Goal: Check status: Check status

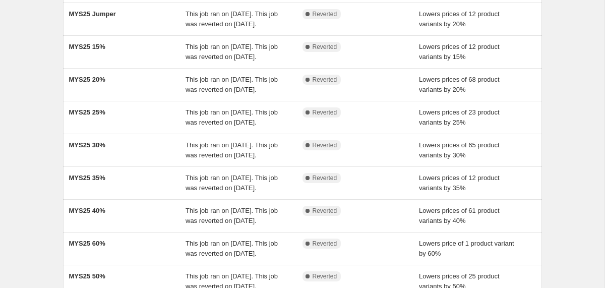
scroll to position [90, 0]
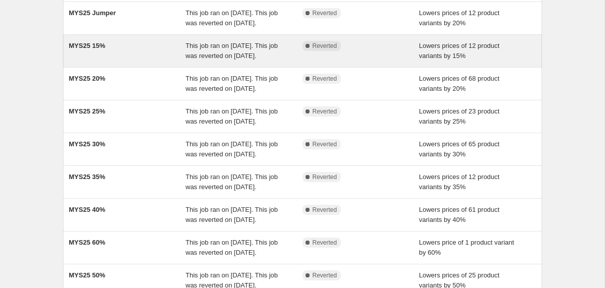
click at [94, 49] on span "MYS25 15%" at bounding box center [87, 46] width 36 height 8
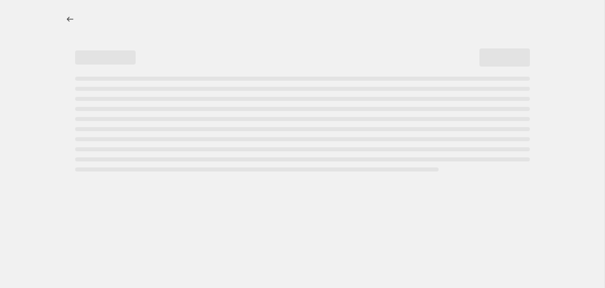
select select "percentage"
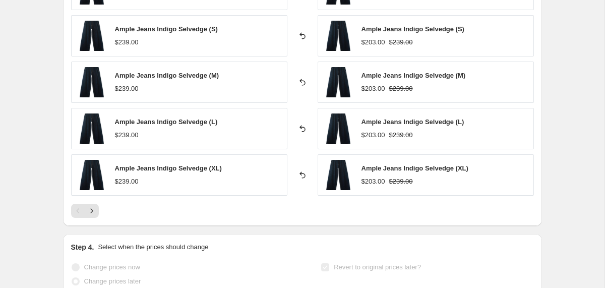
scroll to position [939, 0]
click at [94, 207] on icon "Next" at bounding box center [92, 210] width 10 height 10
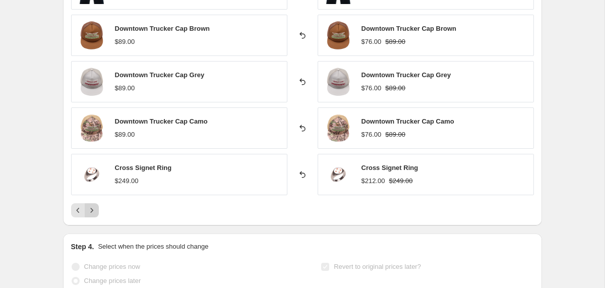
click at [94, 207] on icon "Next" at bounding box center [92, 210] width 10 height 10
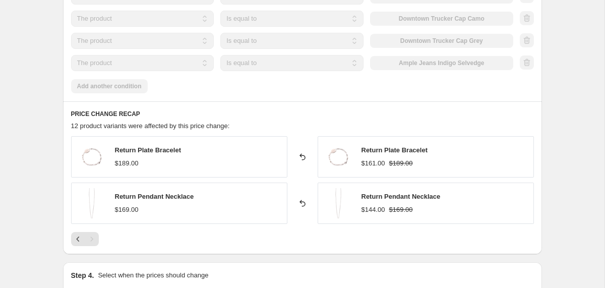
scroll to position [755, 0]
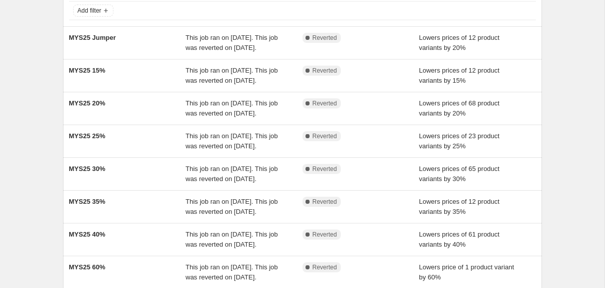
scroll to position [67, 0]
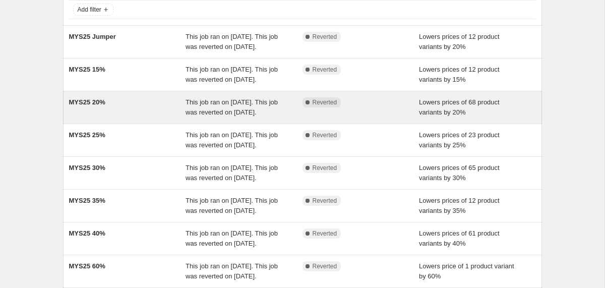
click at [115, 117] on div "MYS25 20%" at bounding box center [127, 107] width 117 height 20
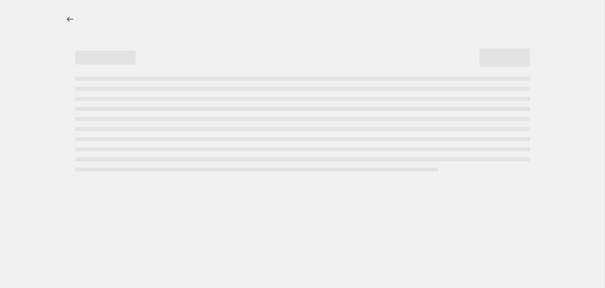
select select "percentage"
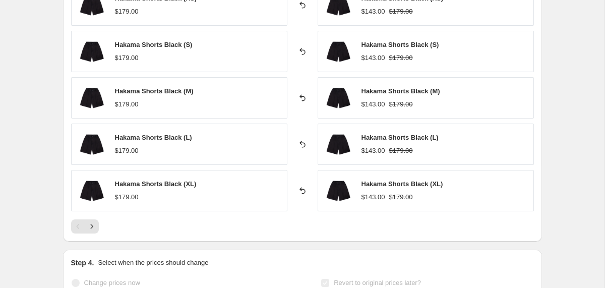
scroll to position [1019, 0]
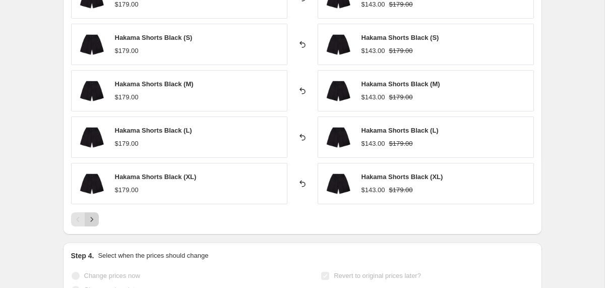
click at [95, 222] on icon "Next" at bounding box center [92, 219] width 10 height 10
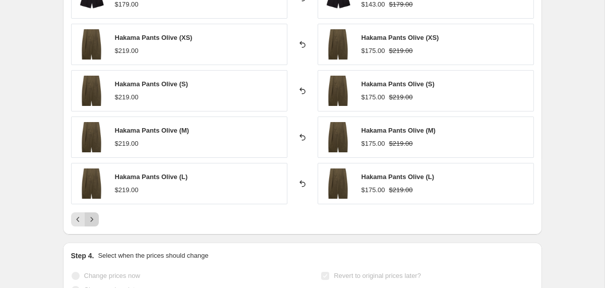
click at [95, 222] on icon "Next" at bounding box center [92, 219] width 10 height 10
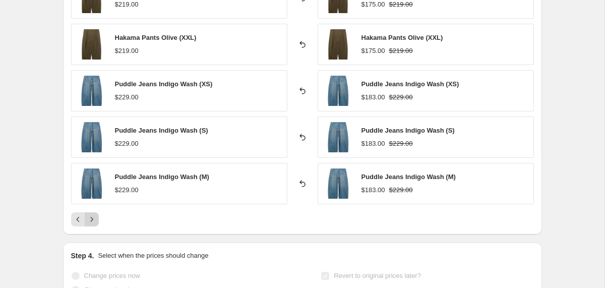
click at [95, 221] on icon "Next" at bounding box center [92, 219] width 10 height 10
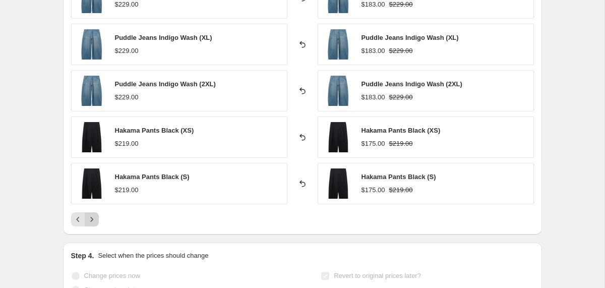
click at [95, 221] on icon "Next" at bounding box center [92, 219] width 10 height 10
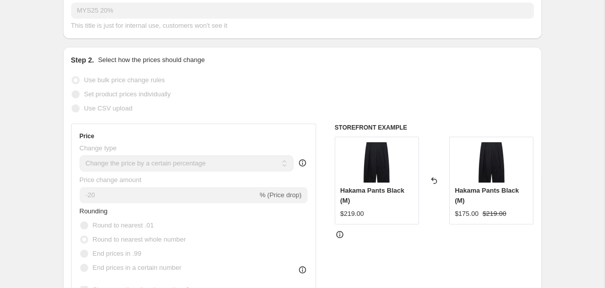
scroll to position [0, 0]
